Goal: Navigation & Orientation: Find specific page/section

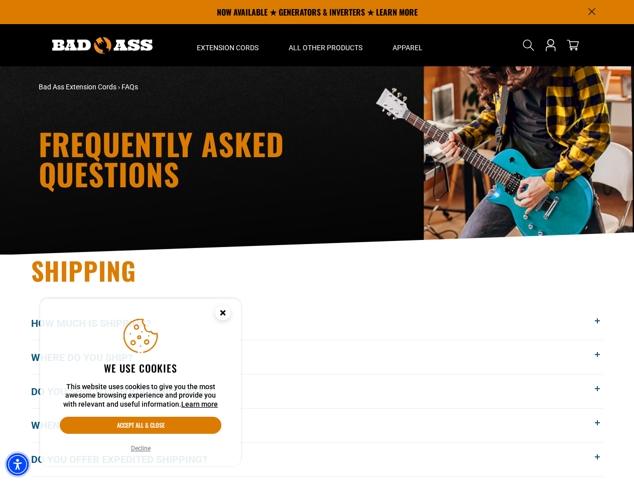
click at [18, 464] on img "Accessibility Menu" at bounding box center [18, 464] width 22 height 22
